Goal: Task Accomplishment & Management: Manage account settings

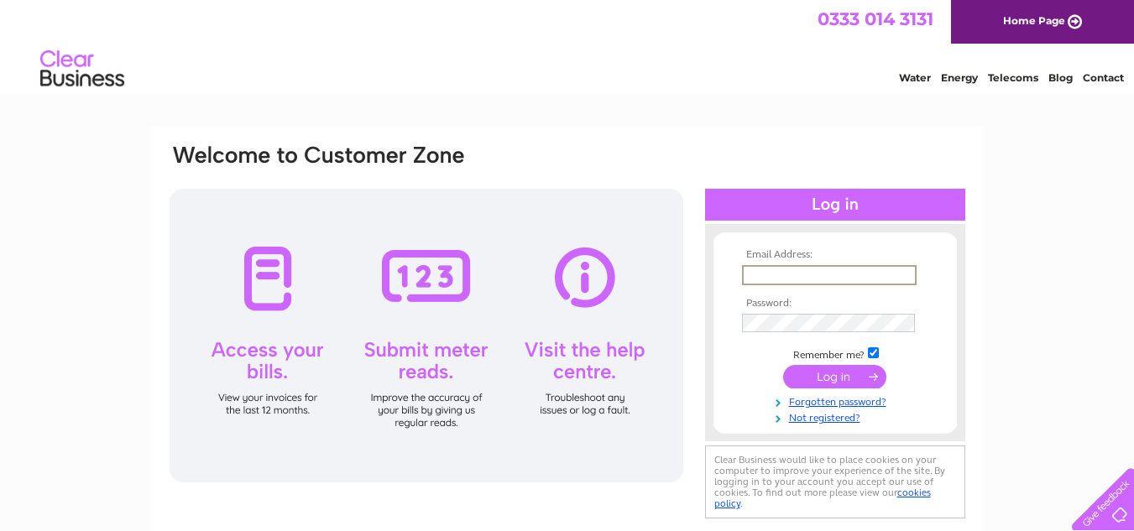
drag, startPoint x: 0, startPoint y: 0, endPoint x: 808, endPoint y: 276, distance: 853.9
click at [808, 276] on input "text" at bounding box center [829, 275] width 175 height 20
type input "kuldipdosanjh260@gmail.com"
click at [783, 365] on input "submit" at bounding box center [834, 376] width 103 height 23
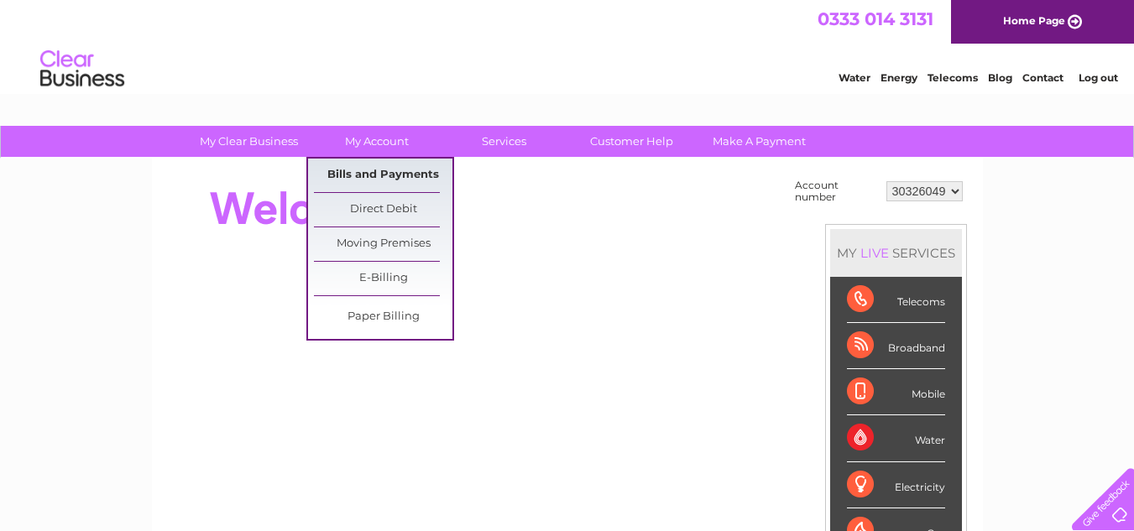
click at [382, 178] on link "Bills and Payments" at bounding box center [383, 176] width 138 height 34
